Goal: Information Seeking & Learning: Learn about a topic

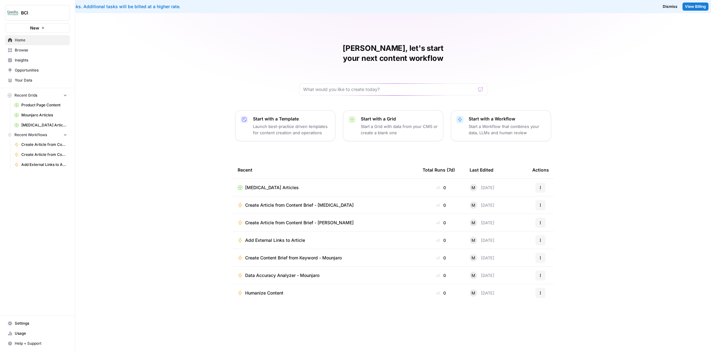
click at [27, 337] on link "Usage" at bounding box center [37, 333] width 65 height 10
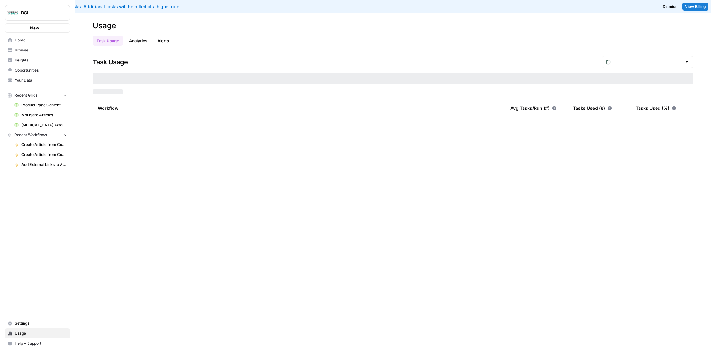
type input "September Overage"
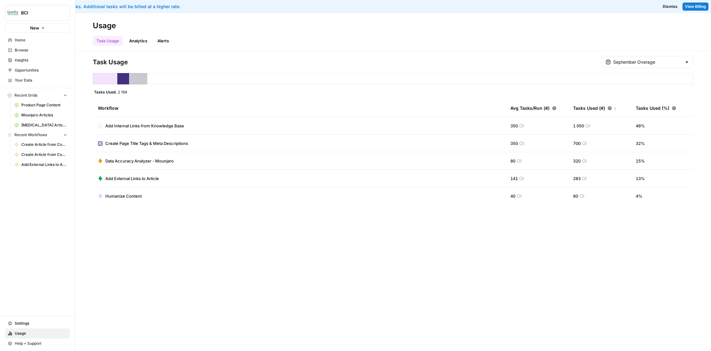
click at [622, 59] on div "September Overage" at bounding box center [647, 62] width 92 height 12
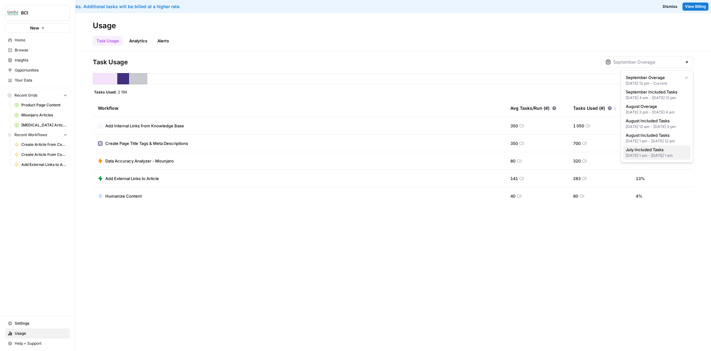
click at [647, 153] on span "July Included Tasks" at bounding box center [655, 149] width 60 height 6
type input "July Included Tasks"
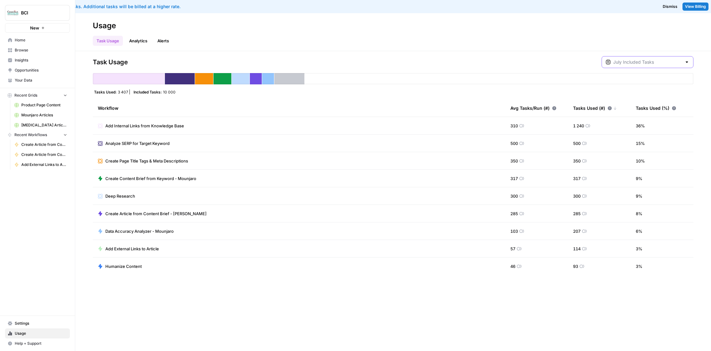
click at [664, 60] on input "text" at bounding box center [647, 62] width 69 height 6
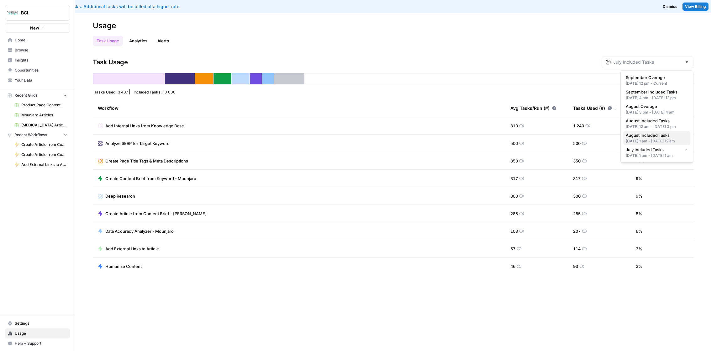
click at [658, 144] on div "[DATE] 1 am - [DATE] 12 am" at bounding box center [656, 141] width 62 height 6
type input "August Included Tasks"
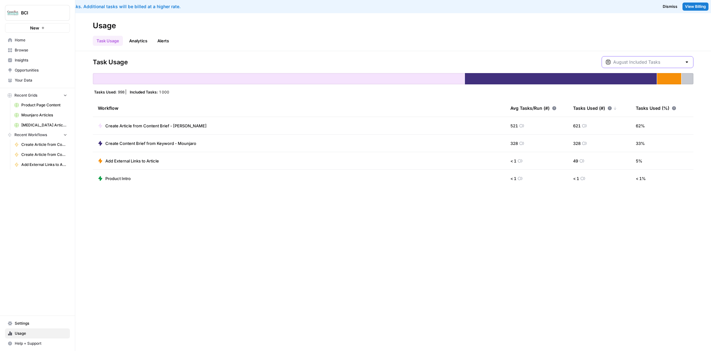
click at [654, 63] on input "text" at bounding box center [647, 62] width 69 height 6
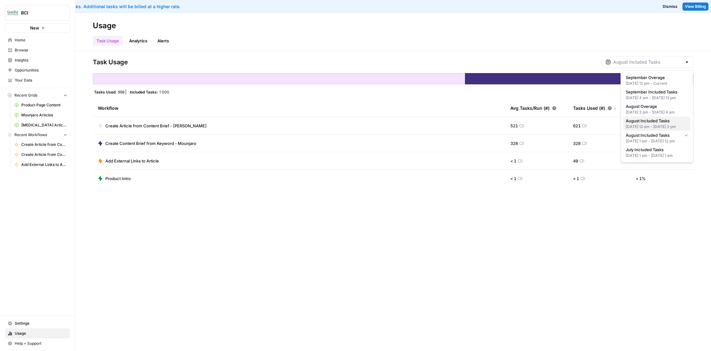
click at [659, 124] on span "August Included Tasks" at bounding box center [655, 121] width 60 height 6
type input "August Included Tasks"
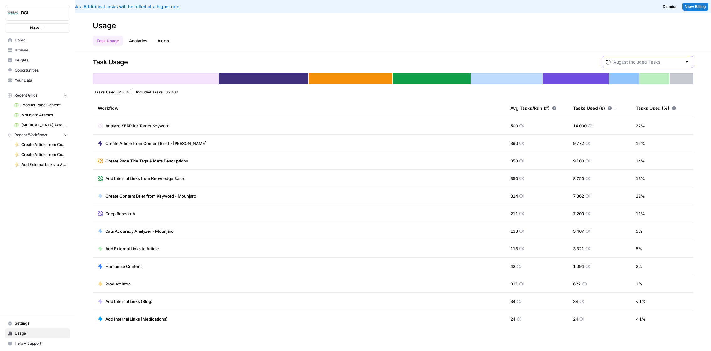
click at [664, 60] on input "text" at bounding box center [647, 62] width 69 height 6
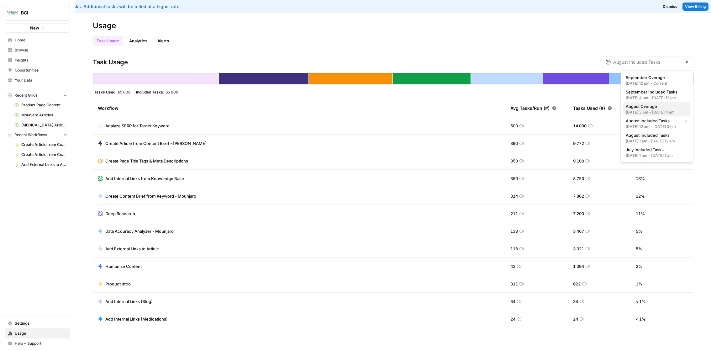
click at [663, 109] on span "August Overage" at bounding box center [655, 106] width 60 height 6
type input "August Overage"
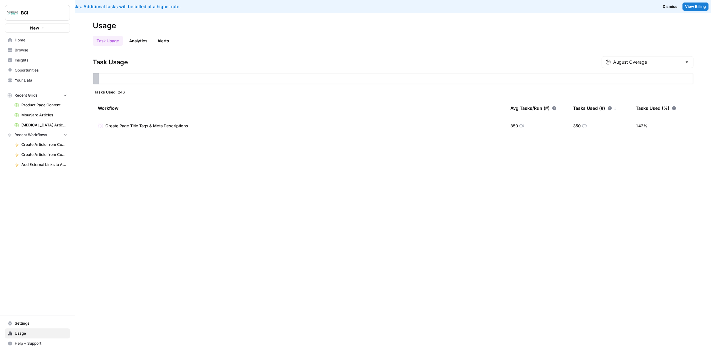
click at [647, 56] on div "August Overage" at bounding box center [647, 62] width 92 height 12
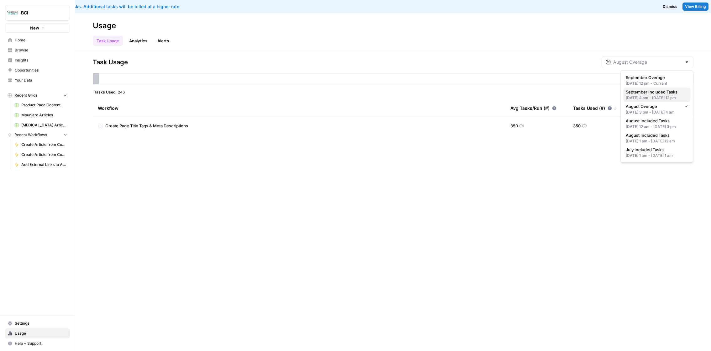
click at [652, 93] on span "September Included Tasks" at bounding box center [655, 92] width 60 height 6
type input "September Included Tasks"
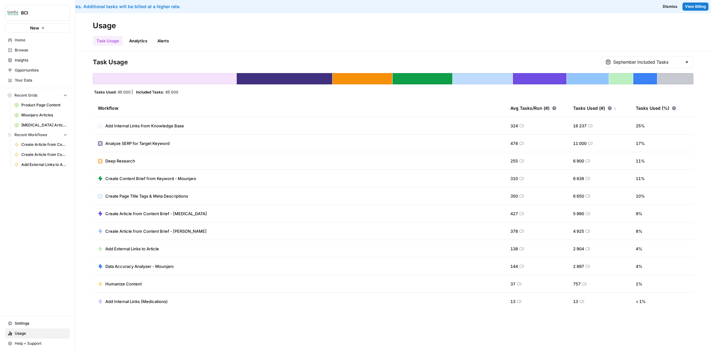
click at [651, 58] on div "September Included Tasks" at bounding box center [647, 62] width 92 height 12
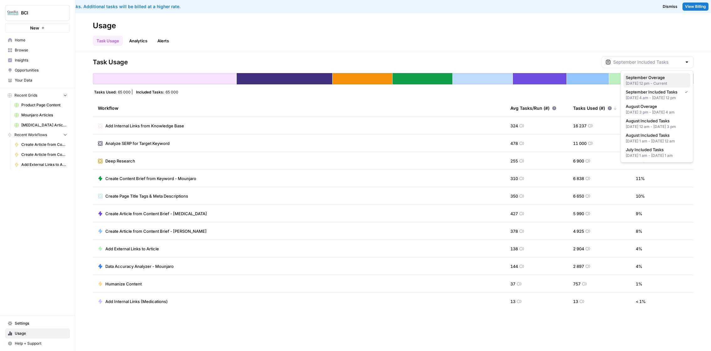
click at [654, 81] on div "[DATE] 12 pm - Current" at bounding box center [656, 84] width 62 height 6
type input "September Overage"
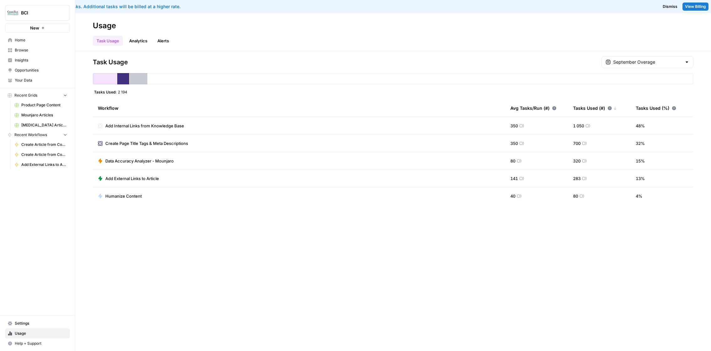
click at [42, 321] on span "Settings" at bounding box center [41, 323] width 52 height 6
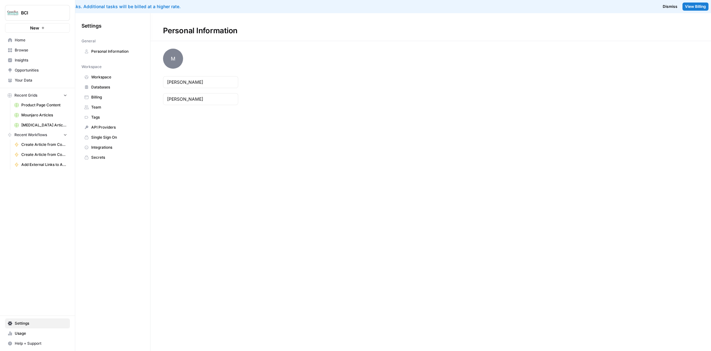
click at [96, 98] on span "Billing" at bounding box center [116, 97] width 50 height 6
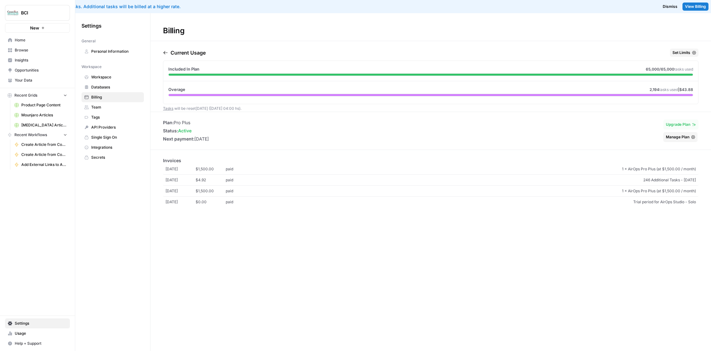
click at [676, 54] on span "Set Limits" at bounding box center [681, 53] width 18 height 6
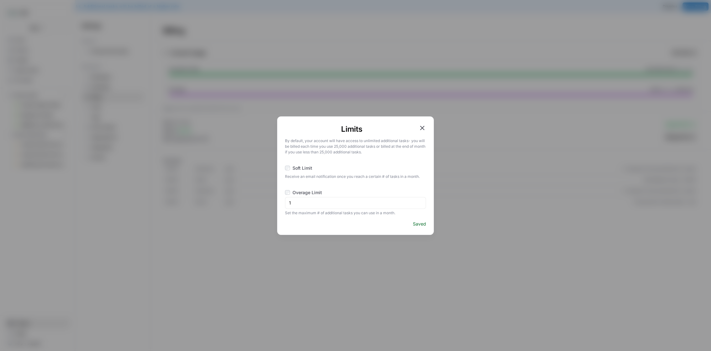
click at [305, 166] on span "Soft Limit" at bounding box center [302, 168] width 20 height 6
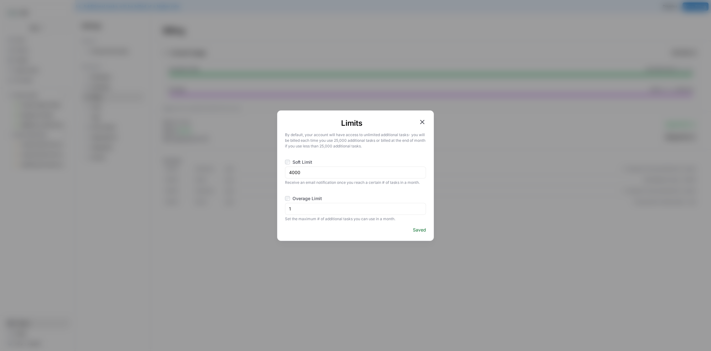
click at [304, 162] on span "Soft Limit" at bounding box center [302, 162] width 20 height 6
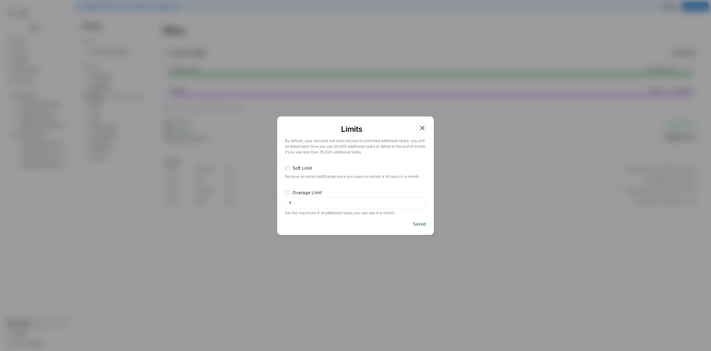
click at [421, 126] on icon "button" at bounding box center [422, 128] width 4 height 4
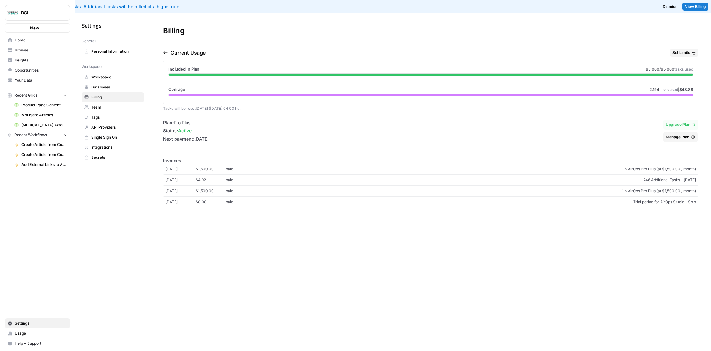
click at [33, 49] on span "Browse" at bounding box center [41, 50] width 52 height 6
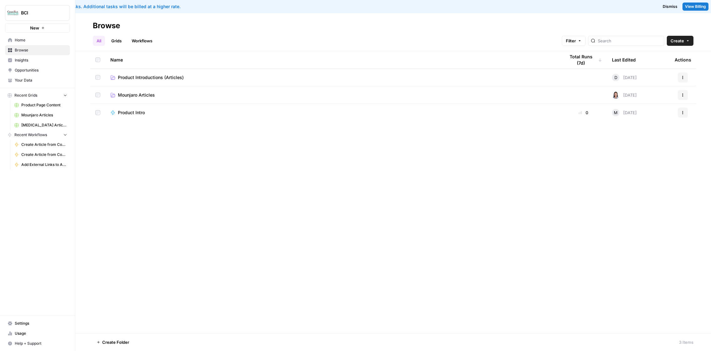
click at [142, 92] on span "Mounjaro Articles" at bounding box center [136, 95] width 37 height 6
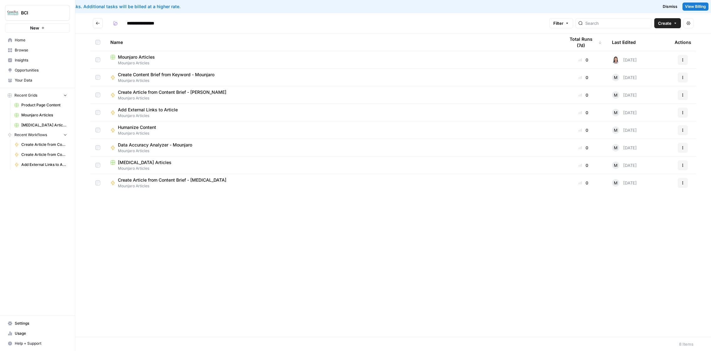
click at [141, 54] on span "Mounjaro Articles" at bounding box center [136, 57] width 37 height 6
